Goal: Task Accomplishment & Management: Manage account settings

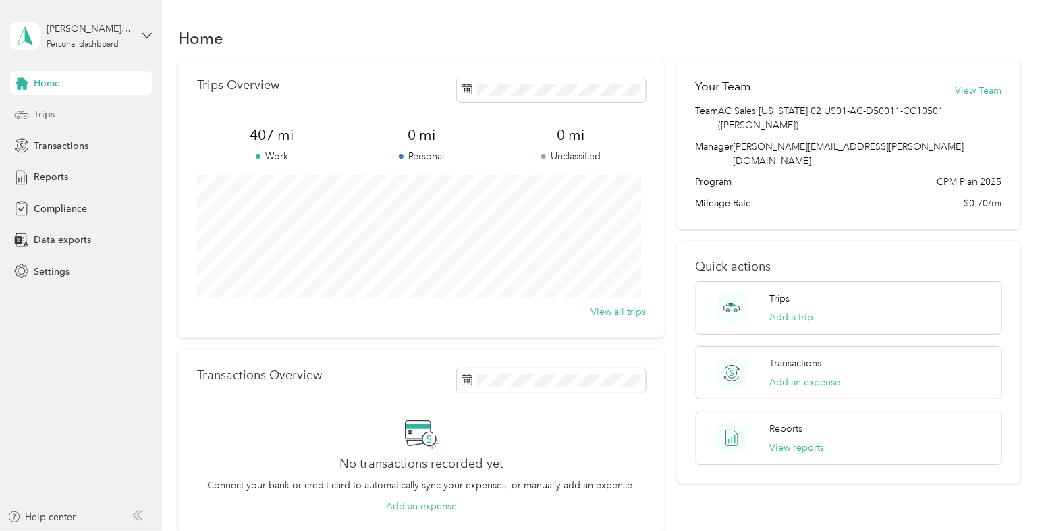
click at [43, 105] on div "Trips" at bounding box center [81, 115] width 142 height 24
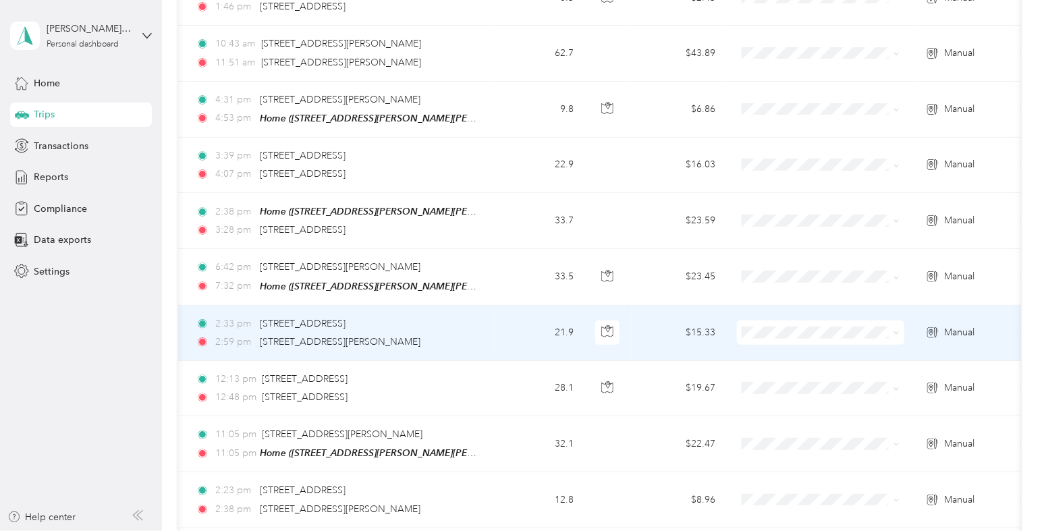
scroll to position [0, 280]
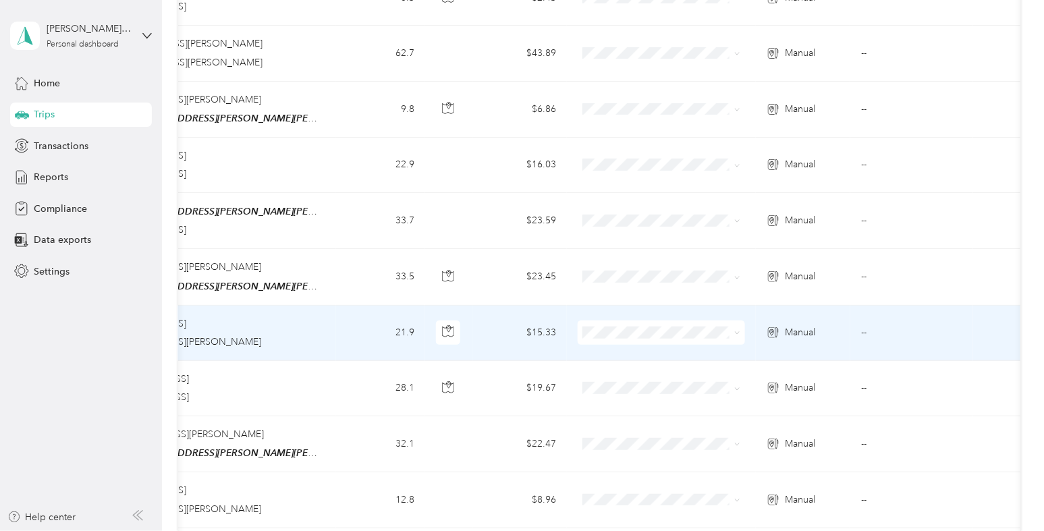
click at [364, 319] on td "21.9" at bounding box center [380, 333] width 89 height 55
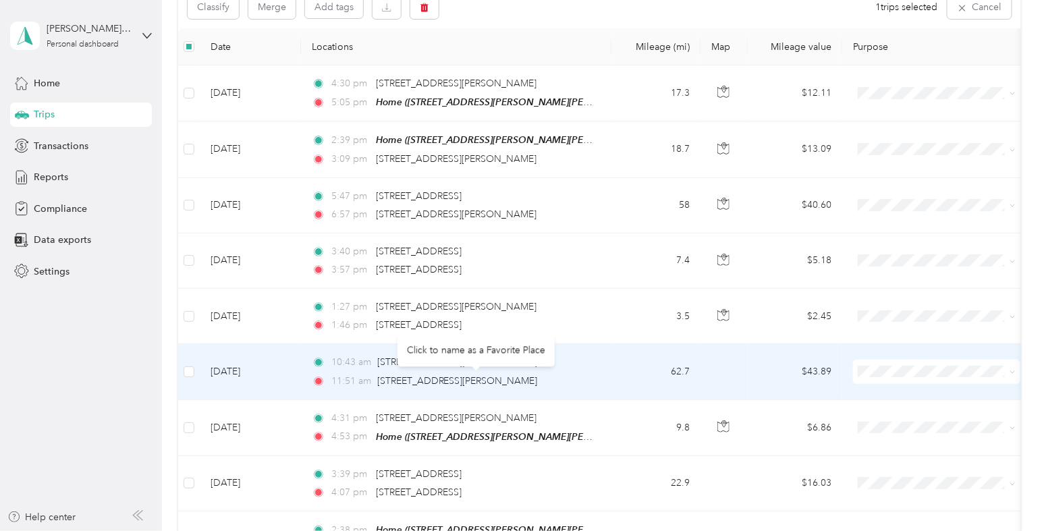
scroll to position [160, 0]
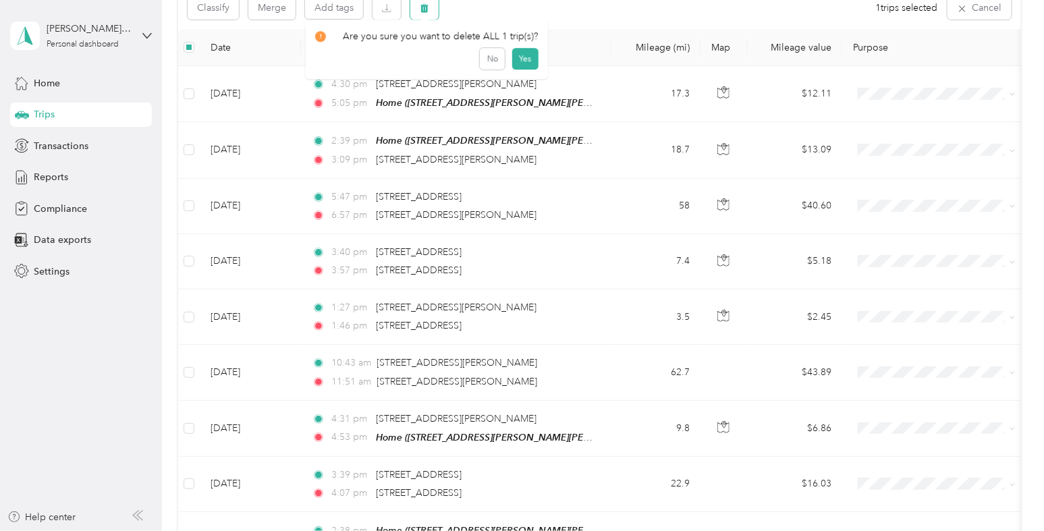
click at [427, 10] on icon "button" at bounding box center [424, 8] width 8 height 9
click at [523, 59] on button "Yes" at bounding box center [525, 64] width 26 height 22
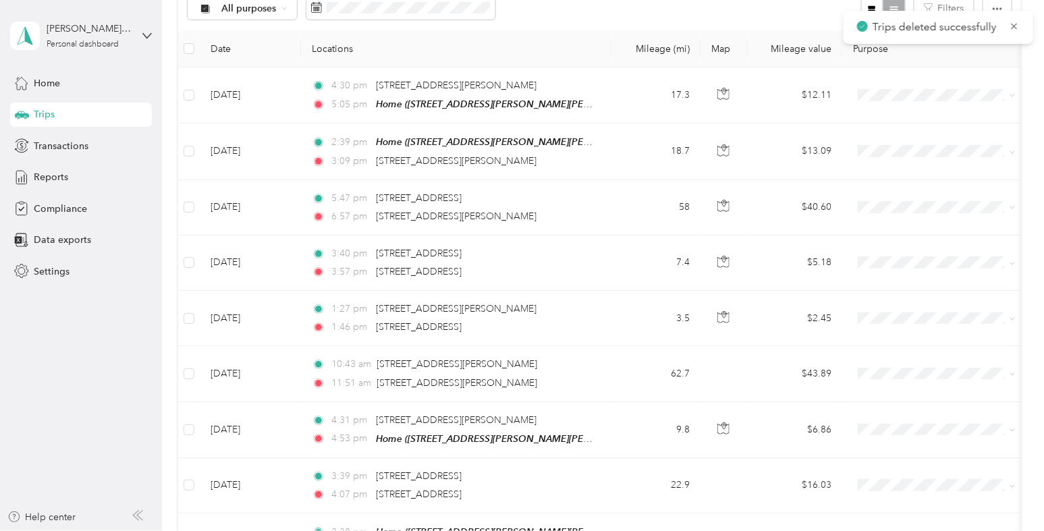
scroll to position [161, 0]
click at [101, 34] on div "[PERSON_NAME][EMAIL_ADDRESS][DOMAIN_NAME]" at bounding box center [89, 29] width 84 height 14
click at [78, 116] on div "You’re signed in as [EMAIL_ADDRESS][PERSON_NAME][DOMAIN_NAME] Log out" at bounding box center [190, 91] width 360 height 76
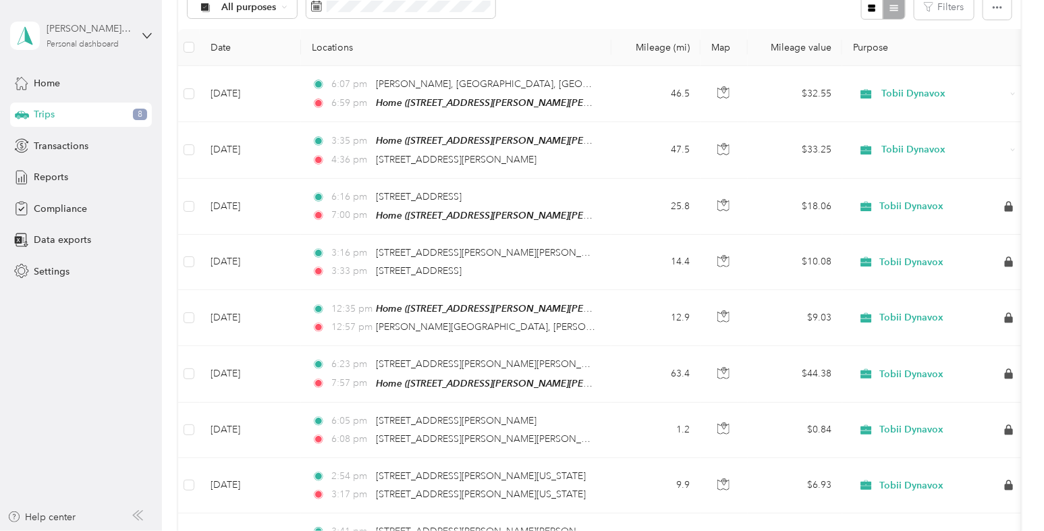
click at [81, 28] on div "[PERSON_NAME][EMAIL_ADDRESS][DOMAIN_NAME]" at bounding box center [89, 29] width 84 height 14
click at [81, 109] on div "Log out" at bounding box center [191, 106] width 342 height 24
